Goal: Task Accomplishment & Management: Manage account settings

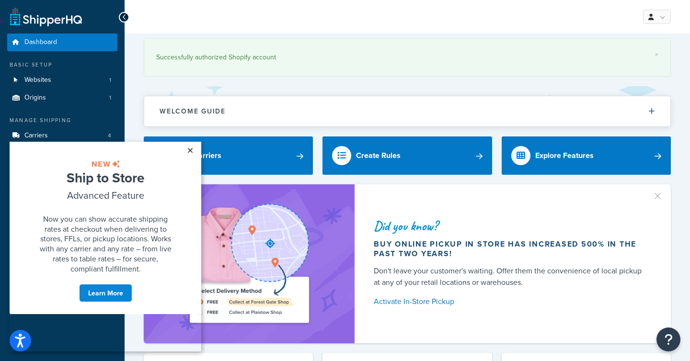
click at [190, 150] on link "×" at bounding box center [190, 150] width 17 height 17
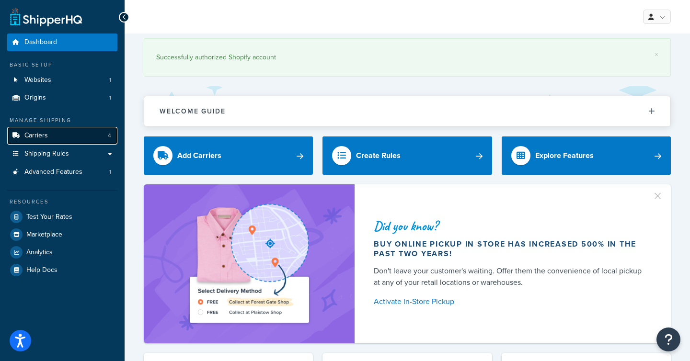
click at [37, 137] on span "Carriers" at bounding box center [35, 136] width 23 height 8
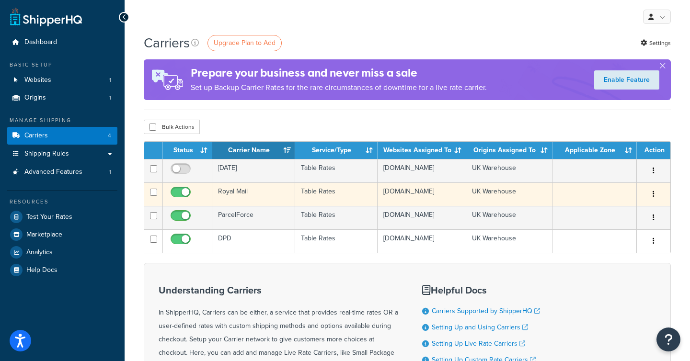
click at [235, 198] on td "Royal Mail" at bounding box center [253, 194] width 83 height 23
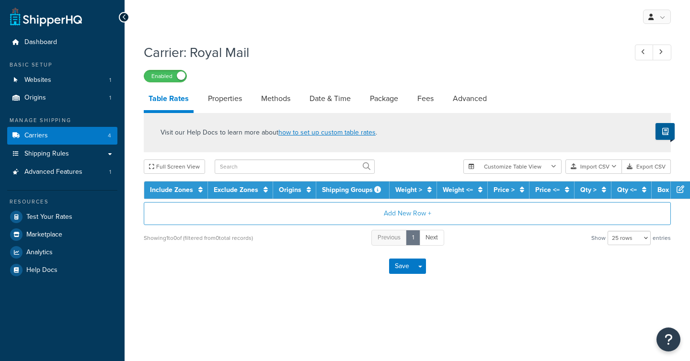
select select "25"
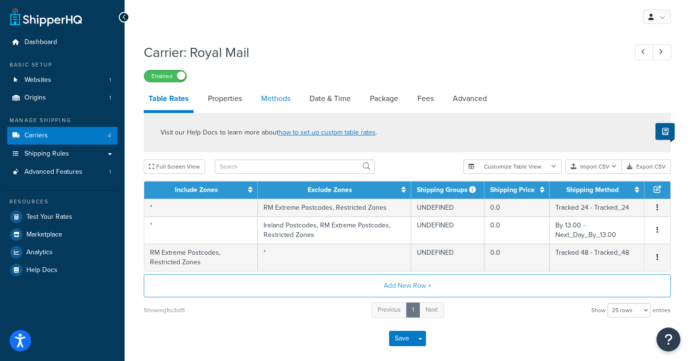
click at [274, 101] on link "Methods" at bounding box center [275, 98] width 39 height 23
select select "25"
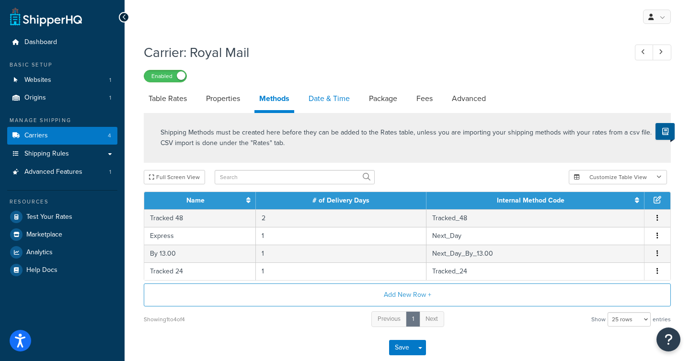
click at [323, 99] on link "Date & Time" at bounding box center [329, 98] width 51 height 23
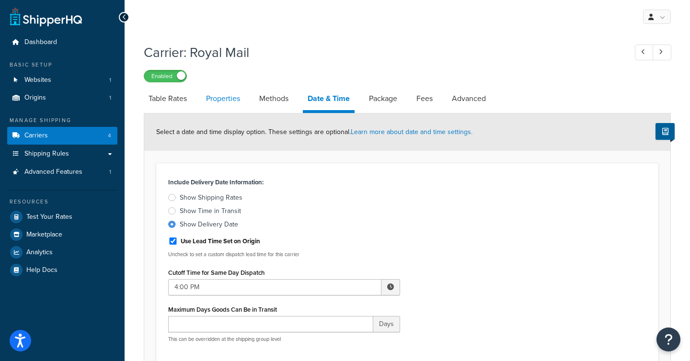
click at [227, 99] on link "Properties" at bounding box center [223, 98] width 44 height 23
select select "HIGHEST"
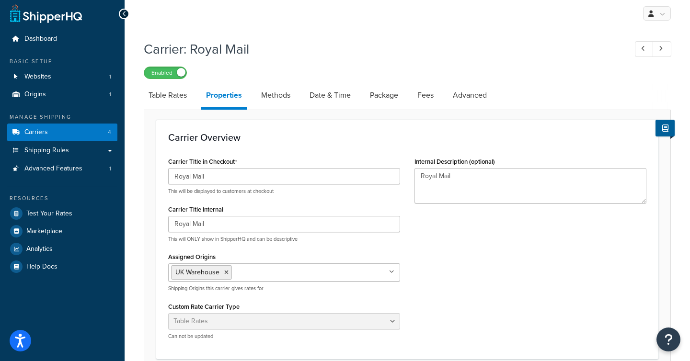
scroll to position [2, 0]
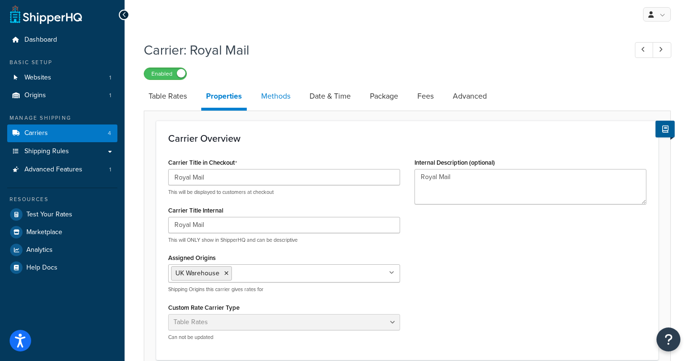
click at [269, 95] on link "Methods" at bounding box center [275, 96] width 39 height 23
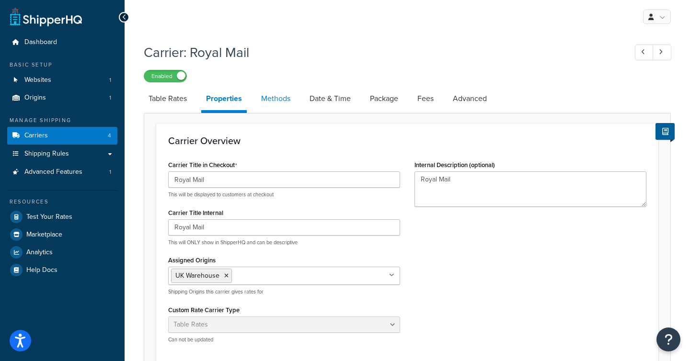
select select "25"
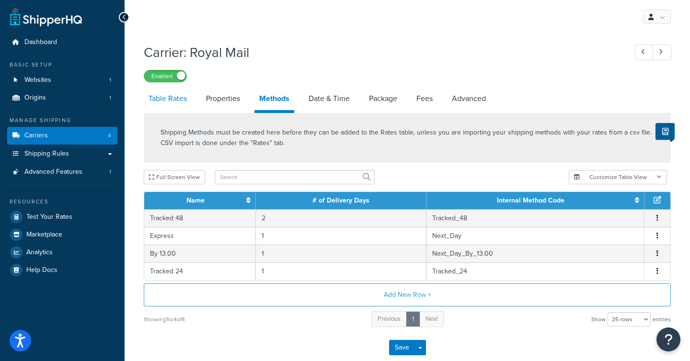
click at [174, 103] on link "Table Rates" at bounding box center [168, 98] width 48 height 23
select select "25"
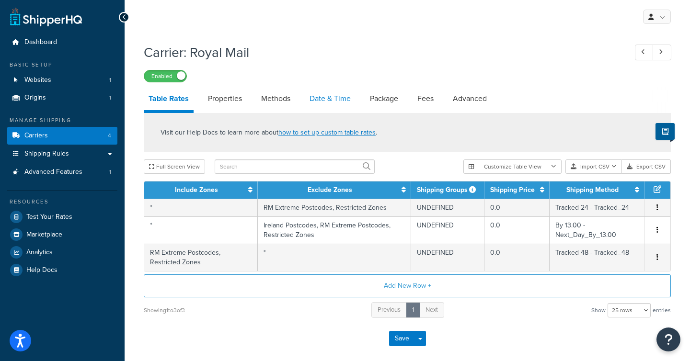
click at [326, 99] on link "Date & Time" at bounding box center [330, 98] width 51 height 23
